Goal: Find specific page/section: Find specific page/section

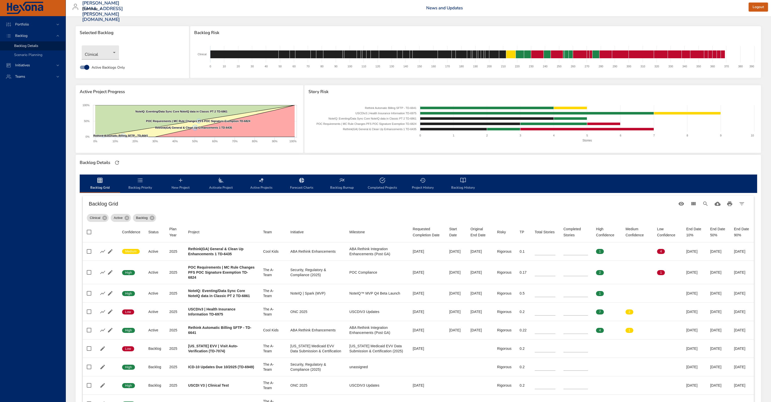
click at [153, 93] on span "Active Project Progress" at bounding box center [190, 91] width 220 height 5
click at [217, 202] on h6 "Backlog Grid" at bounding box center [382, 204] width 587 height 8
drag, startPoint x: 214, startPoint y: 211, endPoint x: 18, endPoint y: 162, distance: 202.7
click at [214, 211] on div "Backlog Grid" at bounding box center [418, 204] width 671 height 16
drag, startPoint x: 197, startPoint y: 167, endPoint x: 73, endPoint y: 172, distance: 124.5
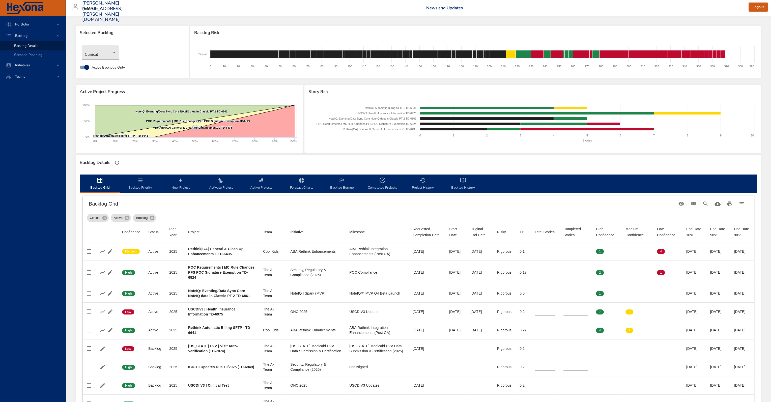
click at [197, 167] on div "Backlog Details" at bounding box center [418, 162] width 680 height 11
click at [280, 211] on div "Backlog Grid" at bounding box center [418, 204] width 671 height 16
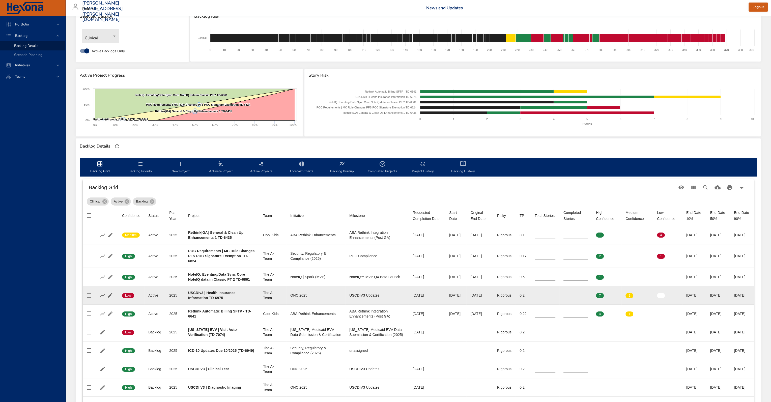
scroll to position [25, 0]
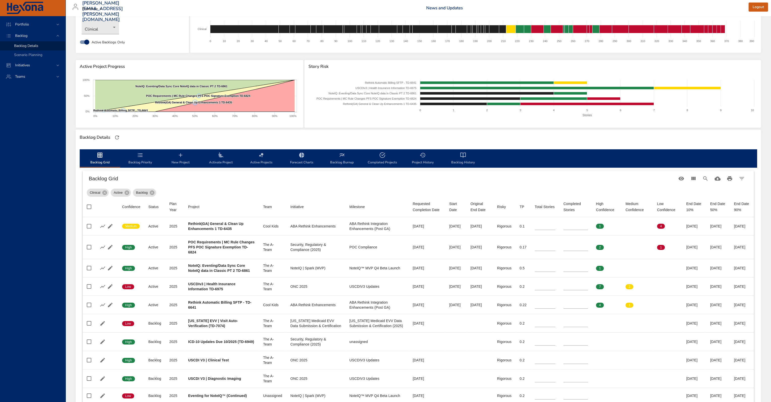
click at [122, 139] on div at bounding box center [117, 137] width 11 height 11
click at [121, 137] on button "button" at bounding box center [117, 138] width 8 height 8
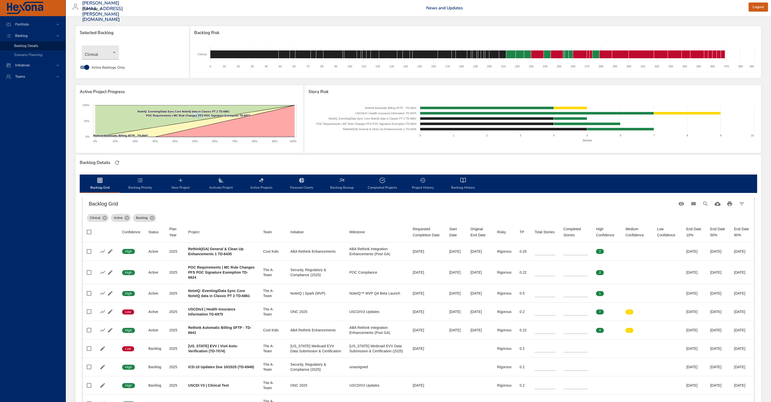
click at [365, 210] on div "Backlog Grid" at bounding box center [418, 204] width 671 height 16
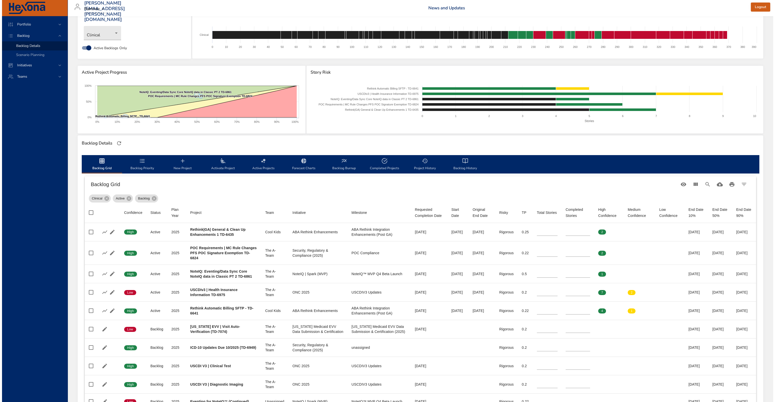
scroll to position [25, 0]
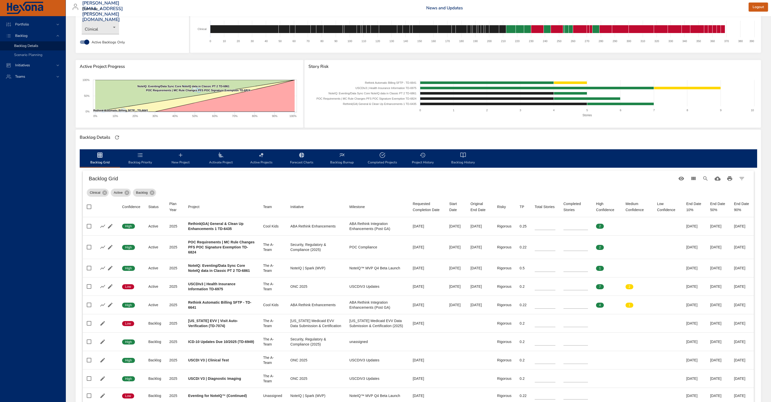
drag, startPoint x: 518, startPoint y: 175, endPoint x: 487, endPoint y: 245, distance: 77.2
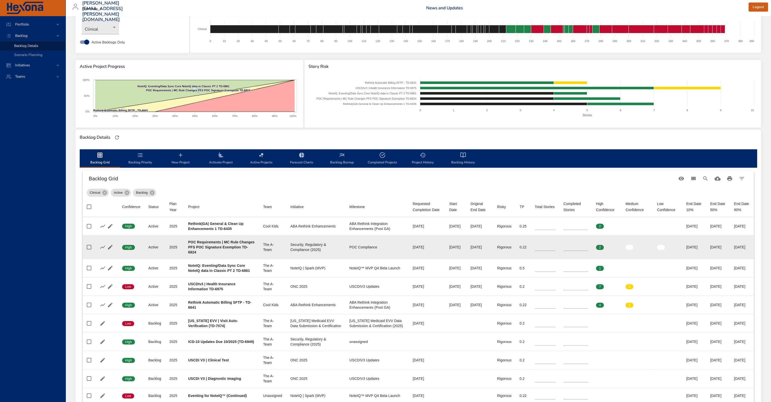
click at [518, 175] on h6 "Backlog Grid" at bounding box center [382, 179] width 587 height 8
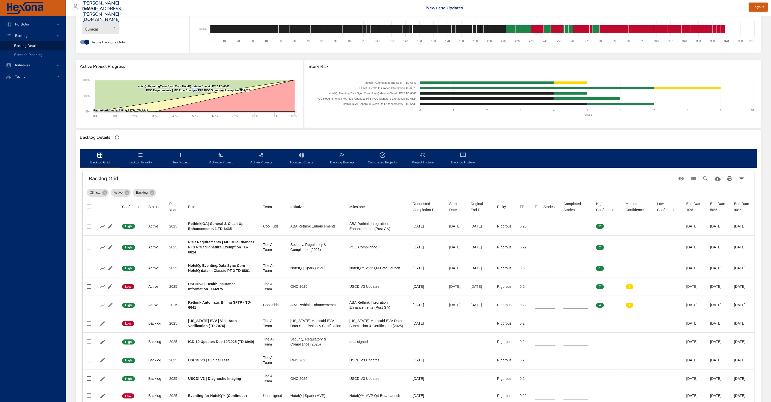
click at [169, 179] on h6 "Backlog Grid" at bounding box center [382, 179] width 587 height 8
drag, startPoint x: 169, startPoint y: 177, endPoint x: 166, endPoint y: 178, distance: 3.6
click at [169, 177] on h6 "Backlog Grid" at bounding box center [382, 179] width 587 height 8
drag, startPoint x: 4, startPoint y: 213, endPoint x: -10, endPoint y: 215, distance: 14.5
click at [0, 215] on html "Portfolio Backlog Backlog Details Scenario Planning Initiatives Teams gerold.ki…" at bounding box center [385, 176] width 771 height 402
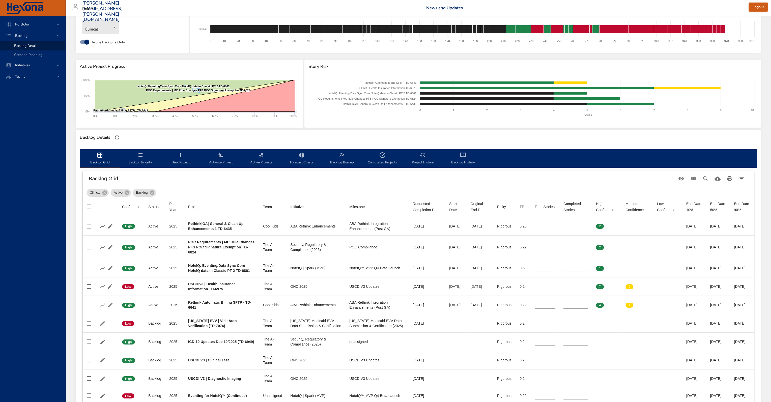
click at [204, 192] on div "Clinical Active Backlog" at bounding box center [418, 192] width 663 height 10
click at [139, 179] on h6 "Backlog Grid" at bounding box center [382, 179] width 587 height 8
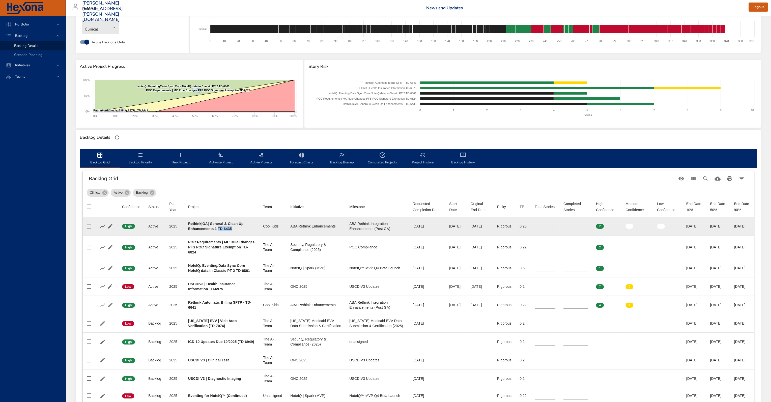
drag, startPoint x: 233, startPoint y: 227, endPoint x: 217, endPoint y: 230, distance: 16.1
click at [217, 230] on div "Rethink|GA| General & Clean Up Enhancements 1 TD-6435" at bounding box center [221, 226] width 67 height 10
copy b "TD-6435"
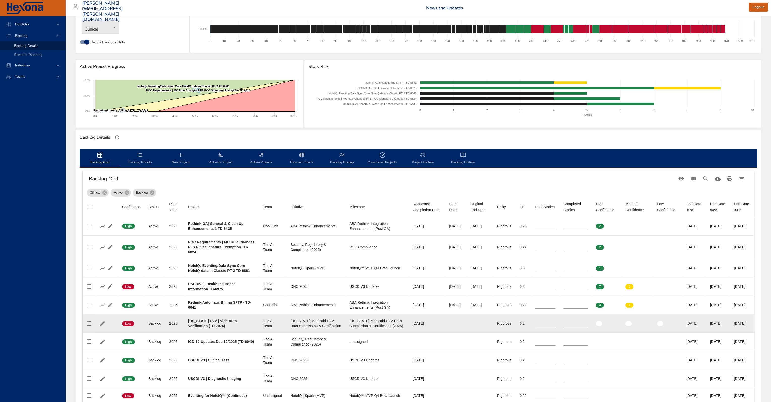
click at [220, 318] on td "Project Texas EVV | Visit Auto-Verification (TD-7074)" at bounding box center [221, 323] width 75 height 18
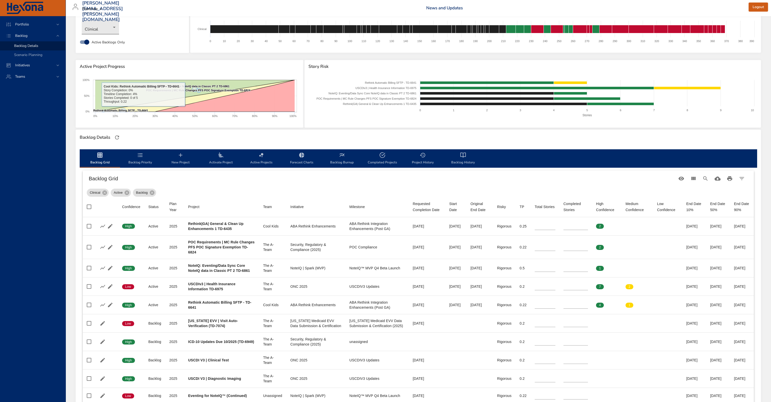
click at [107, 26] on body "Portfolio Backlog Backlog Details Scenario Planning Initiatives Teams gerold.ki…" at bounding box center [385, 176] width 771 height 402
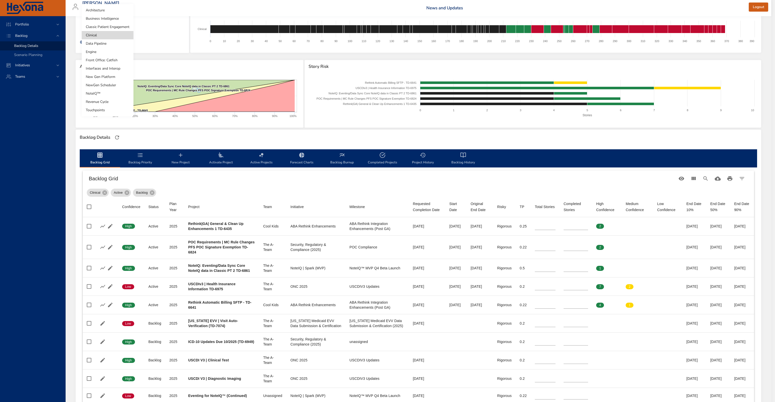
click at [114, 27] on li "Classic Patient Engagement" at bounding box center [108, 27] width 52 height 8
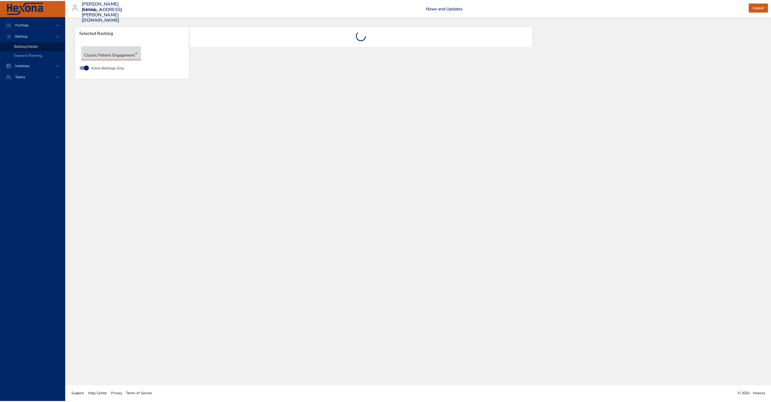
scroll to position [0, 0]
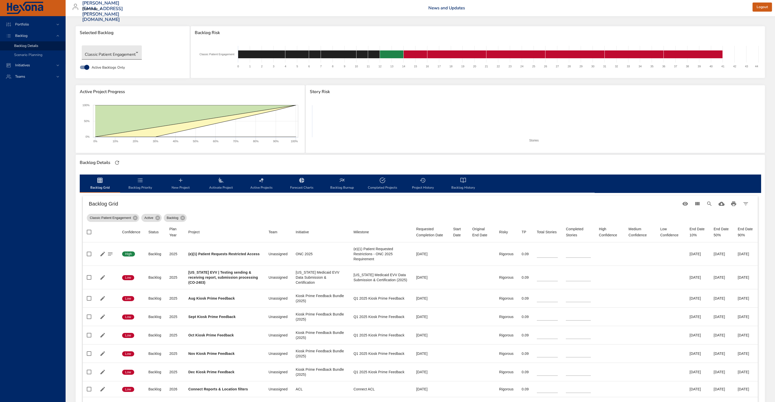
click at [121, 52] on body "Portfolio Backlog Backlog Details Scenario Planning Initiatives Teams gerold.ki…" at bounding box center [387, 201] width 775 height 402
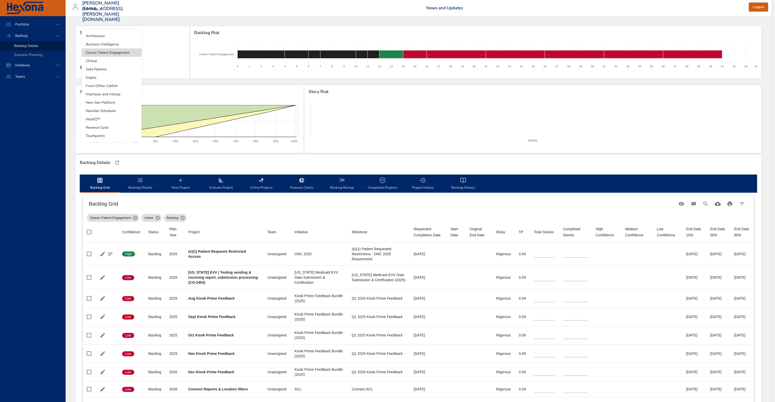
click at [120, 63] on li "Clinical" at bounding box center [112, 61] width 60 height 8
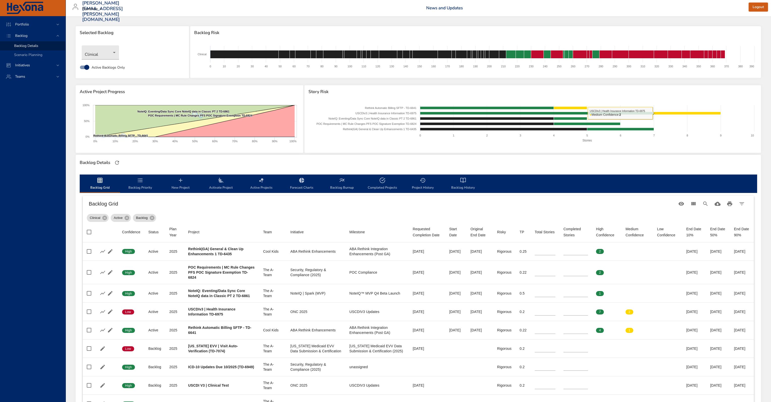
click at [363, 207] on h6 "Backlog Grid" at bounding box center [382, 204] width 587 height 8
